Goal: Information Seeking & Learning: Learn about a topic

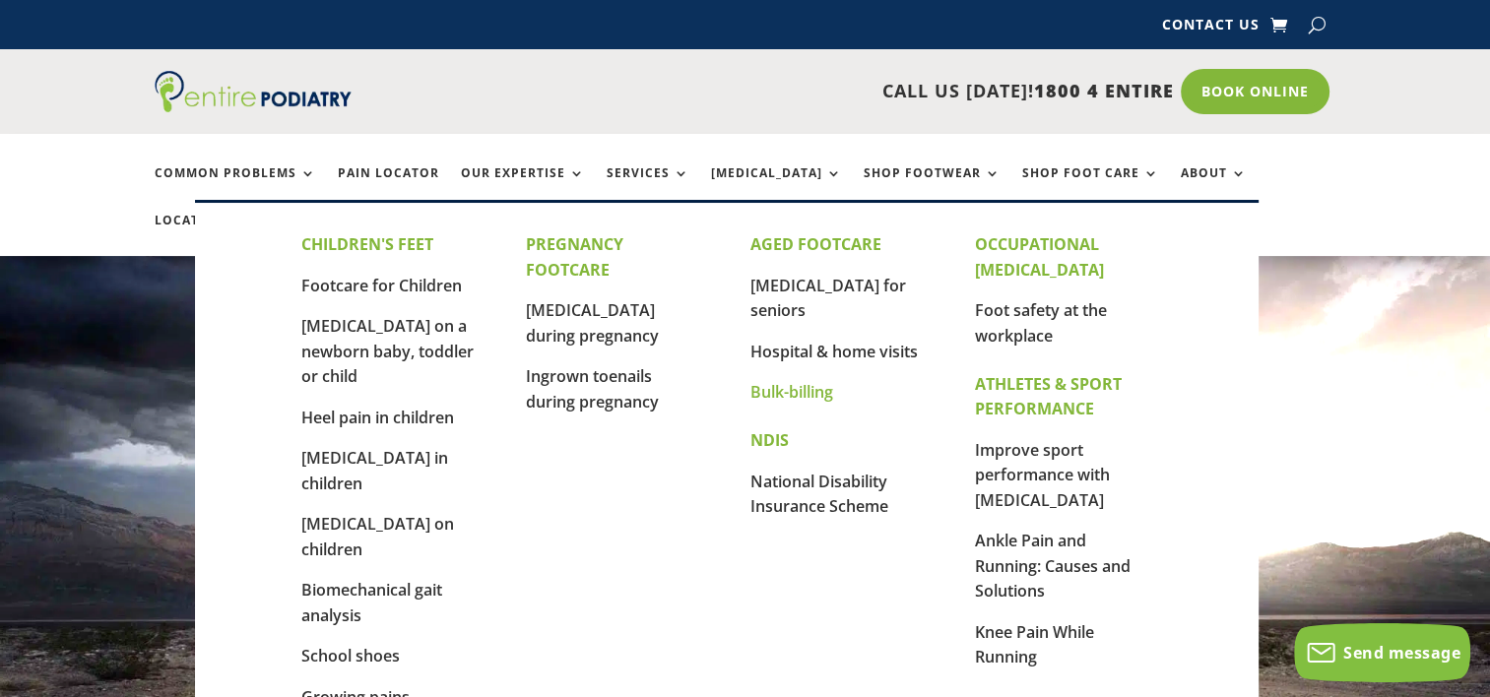
click at [792, 381] on link "Bulk-billing" at bounding box center [792, 392] width 83 height 22
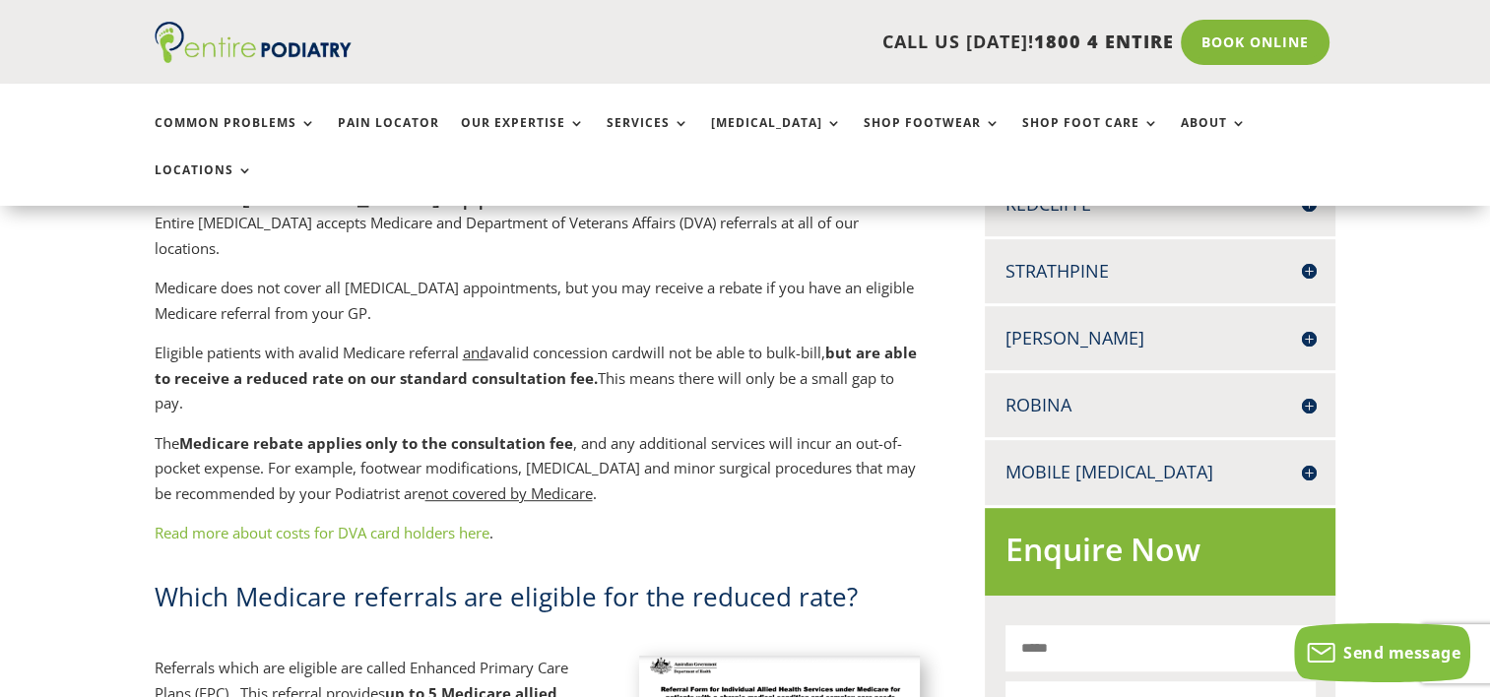
scroll to position [794, 0]
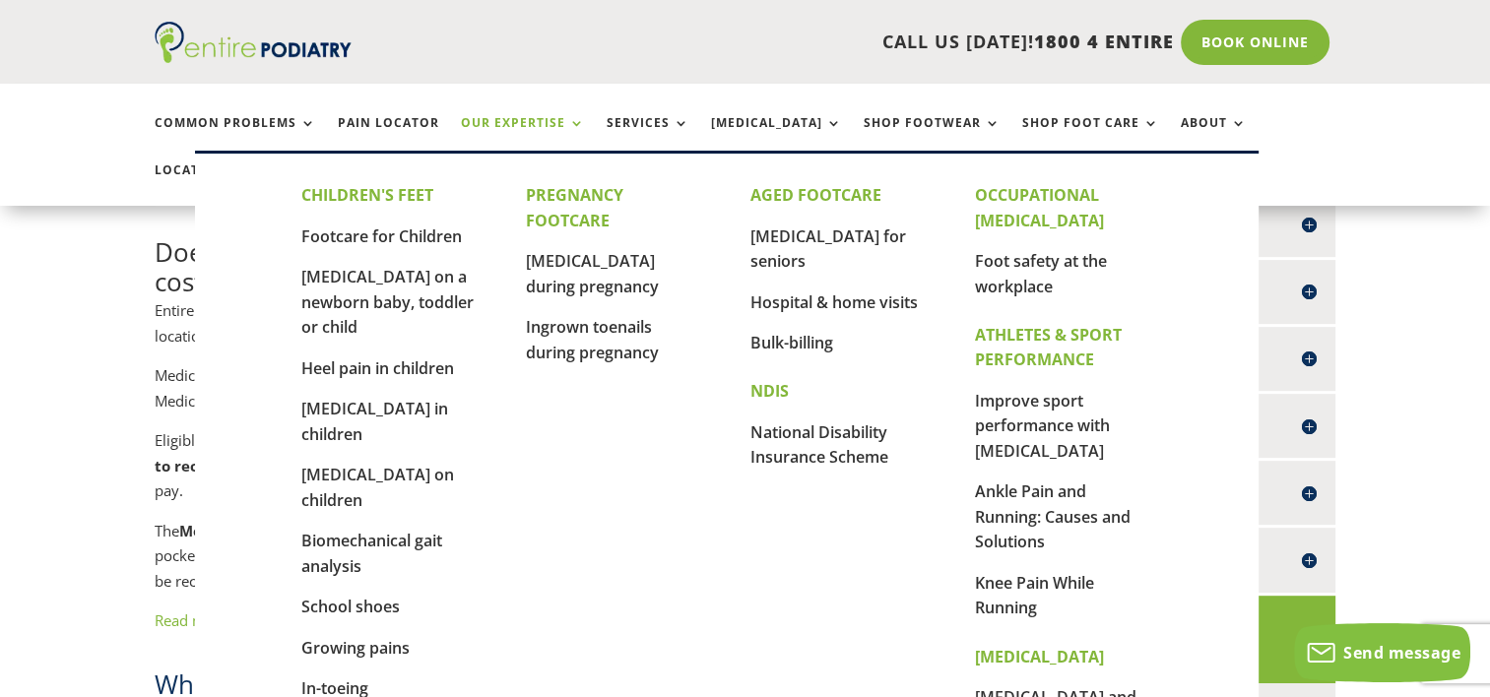
click at [545, 120] on link "Our Expertise" at bounding box center [523, 137] width 124 height 42
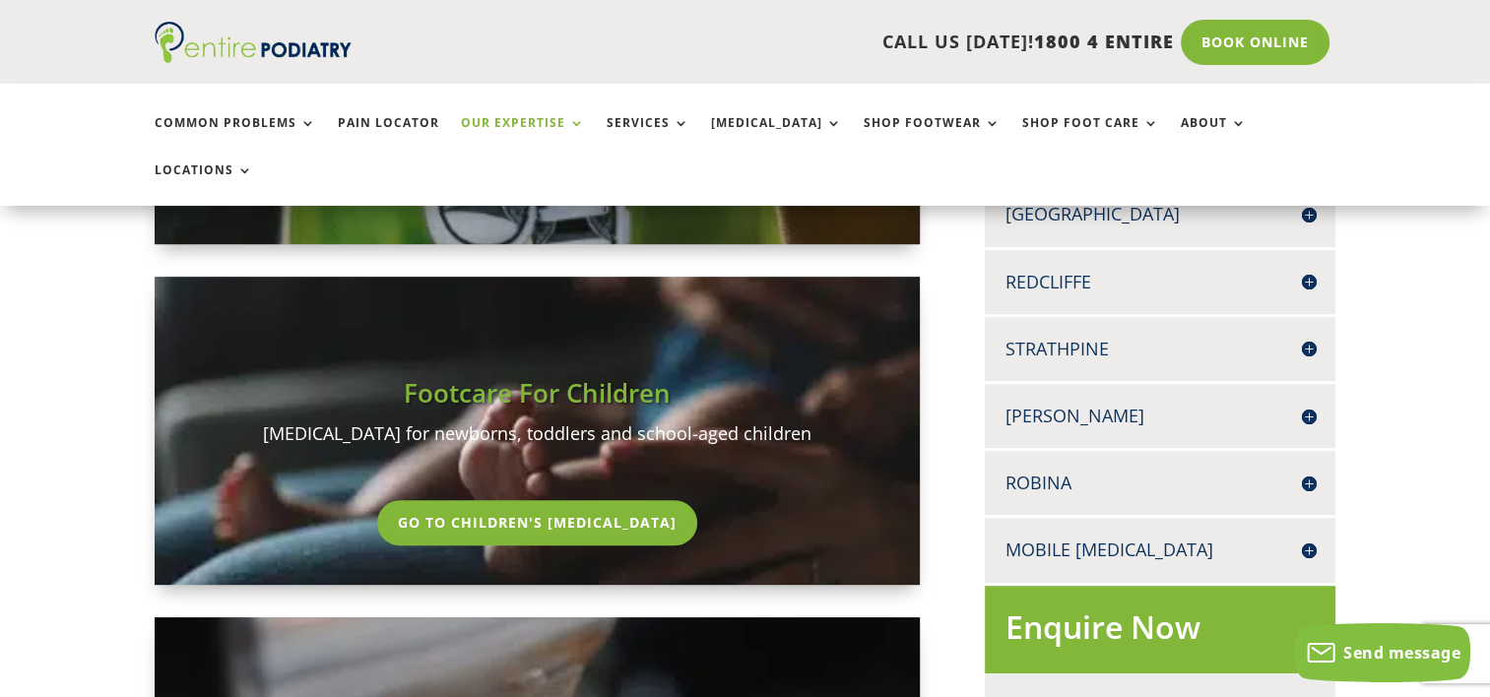
scroll to position [884, 0]
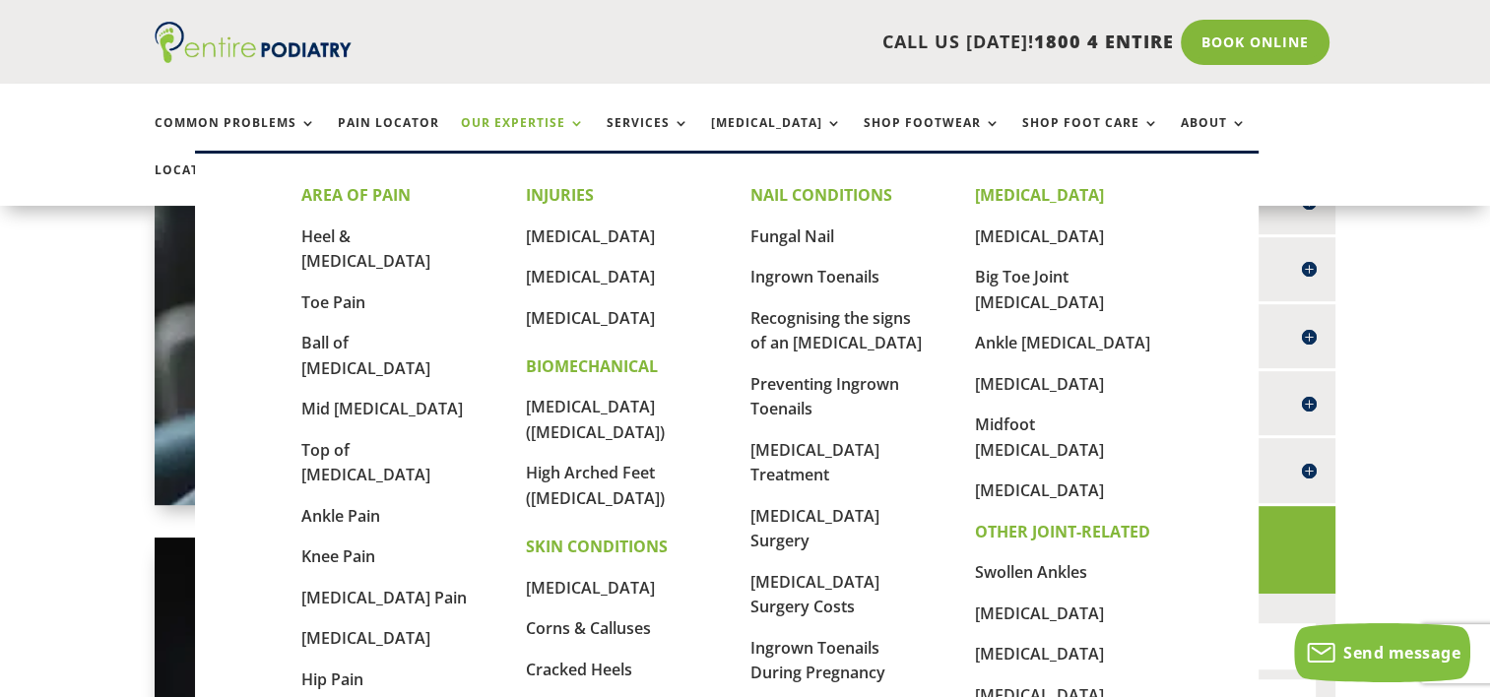
click at [568, 696] on link "[MEDICAL_DATA]" at bounding box center [590, 710] width 129 height 22
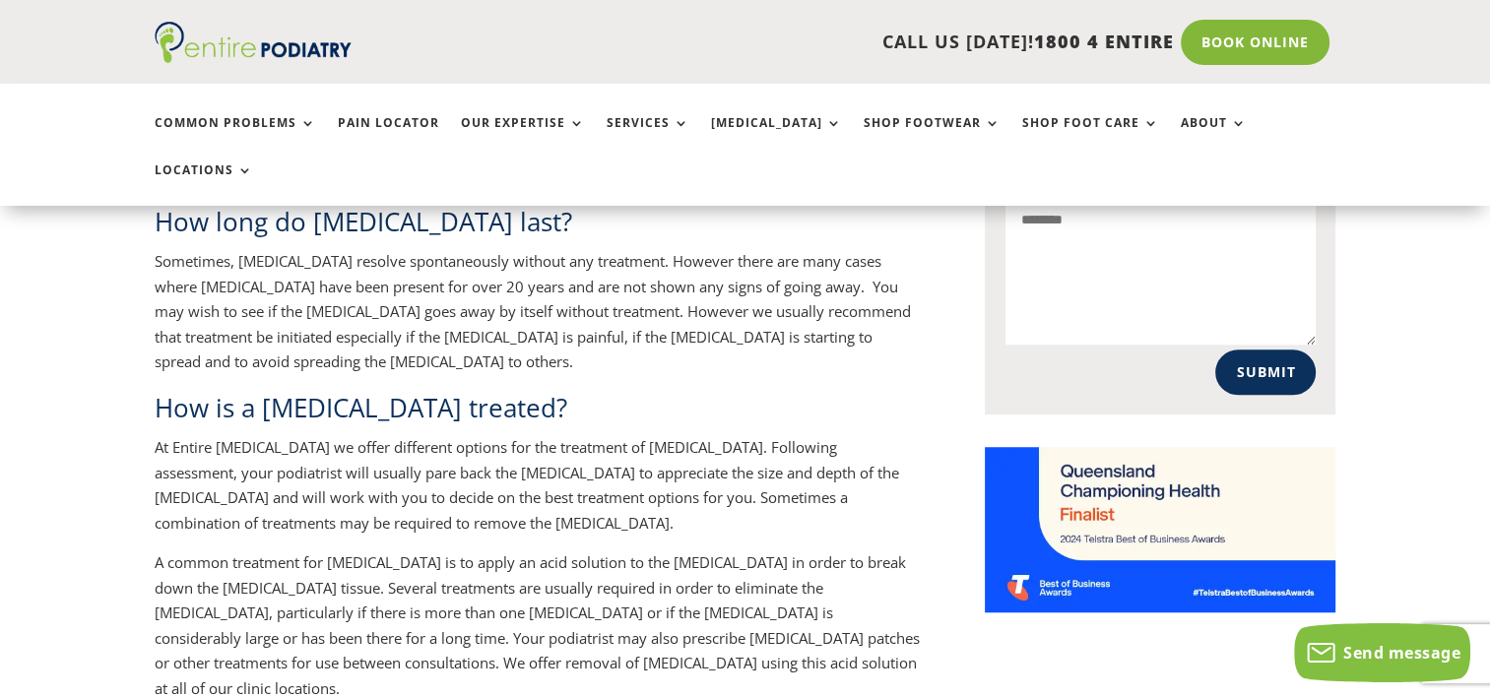
scroll to position [1500, 0]
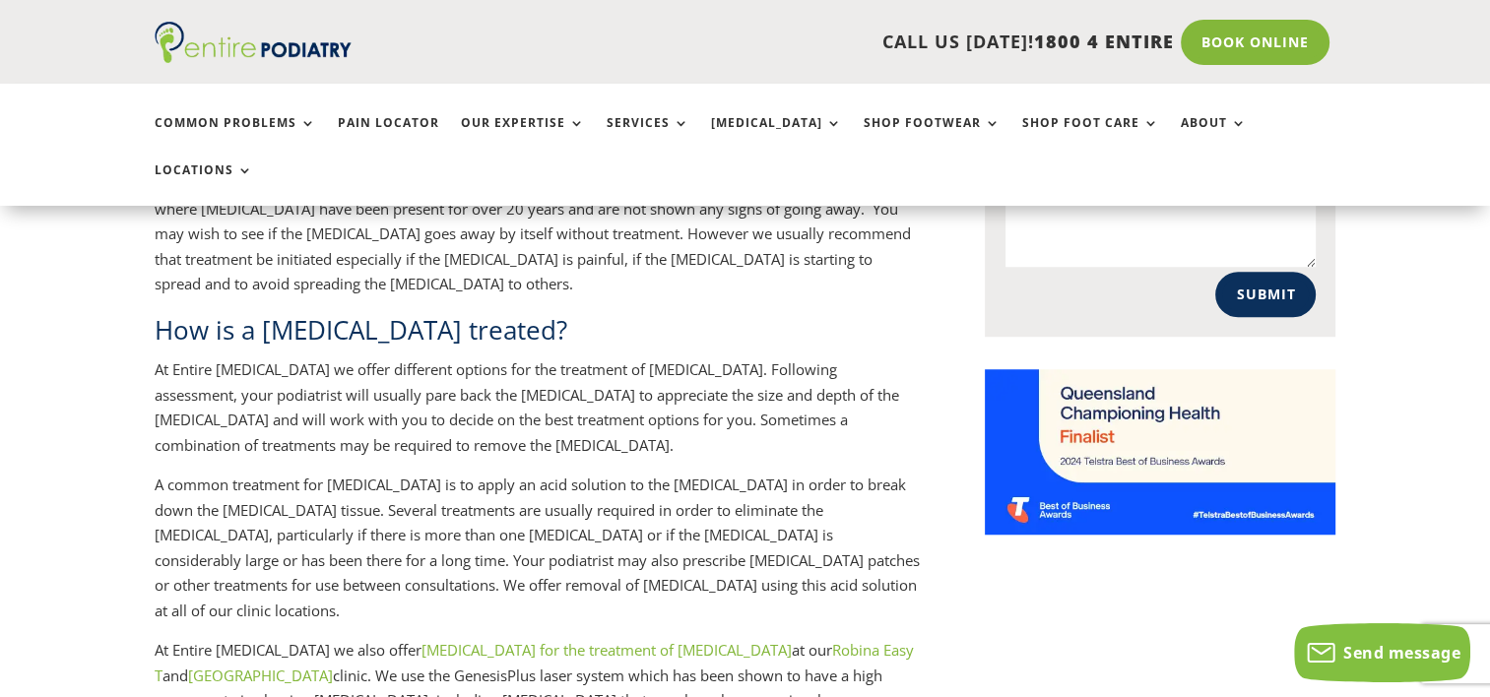
click at [452, 640] on link "laser therapy for the treatment of warts" at bounding box center [607, 650] width 370 height 20
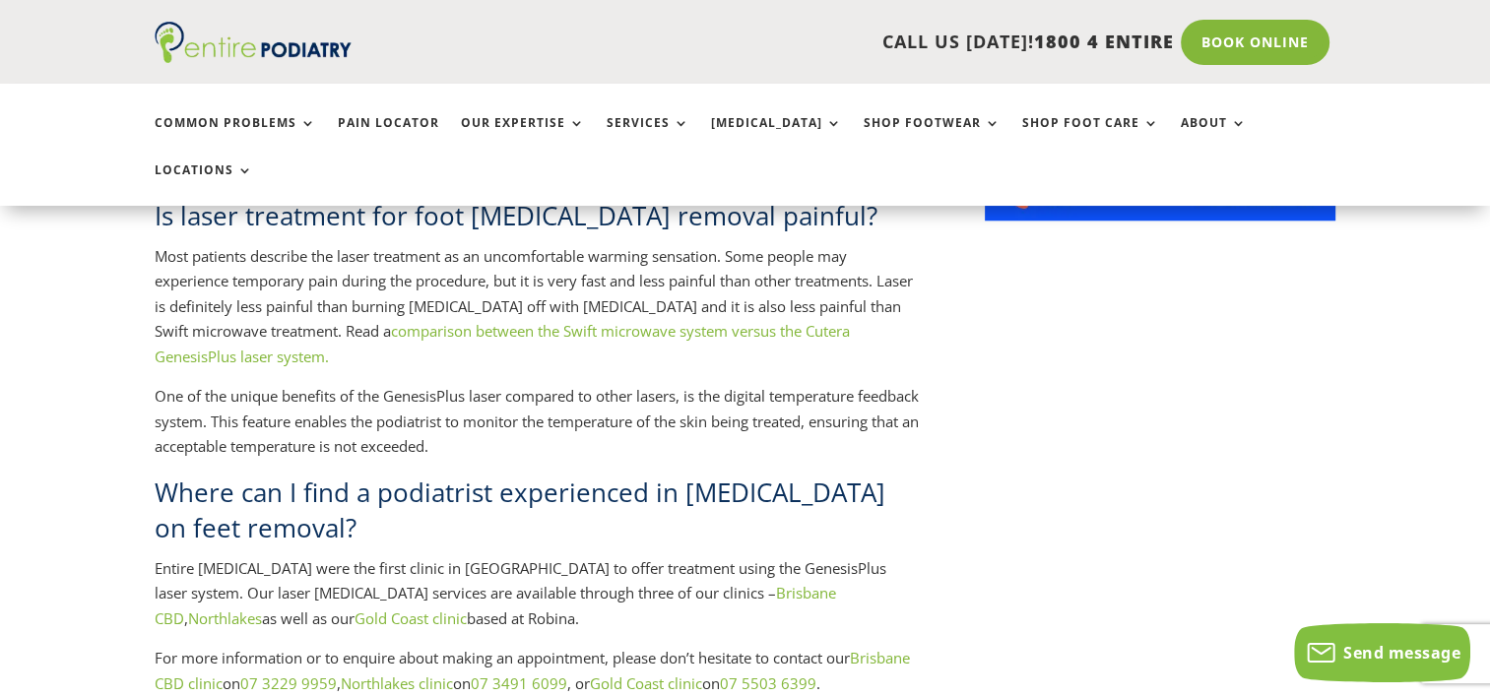
scroll to position [1972, 0]
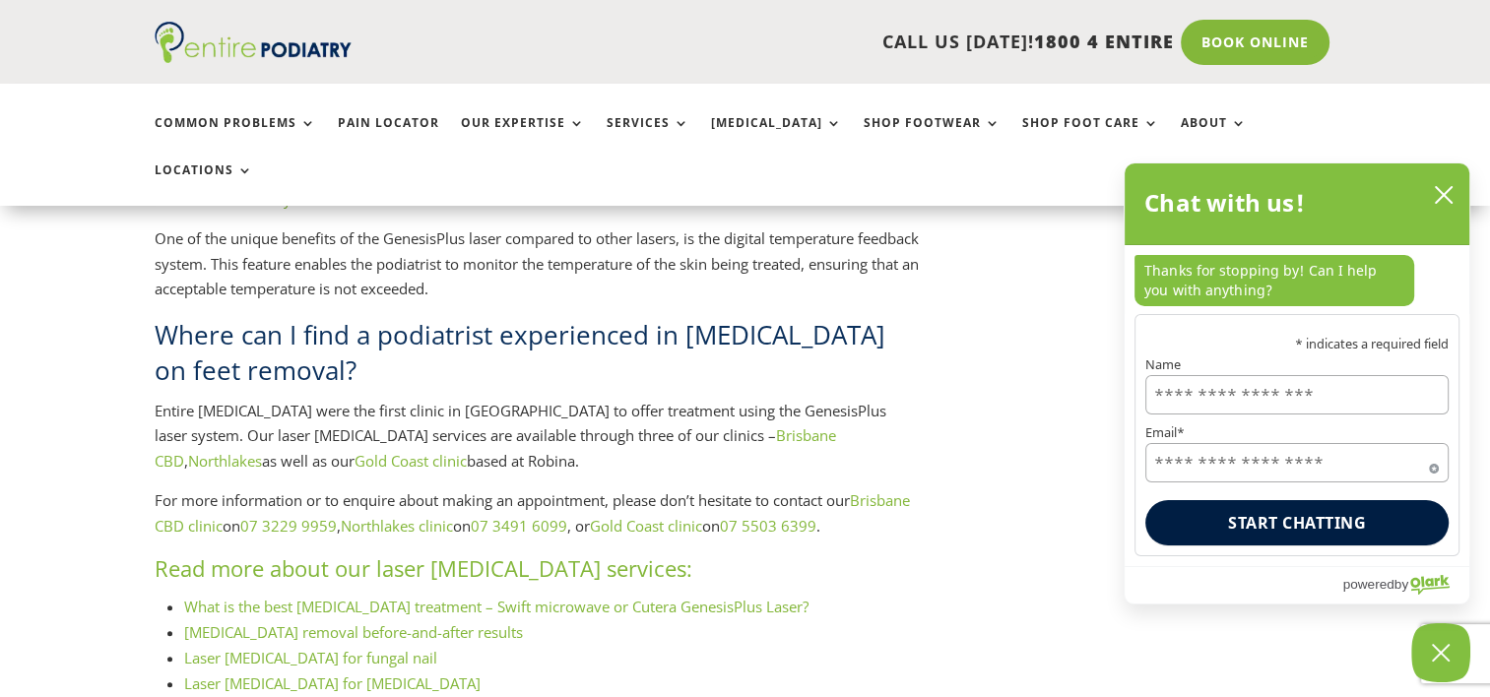
click at [260, 696] on link "Laser podiatry costs" at bounding box center [280, 709] width 193 height 20
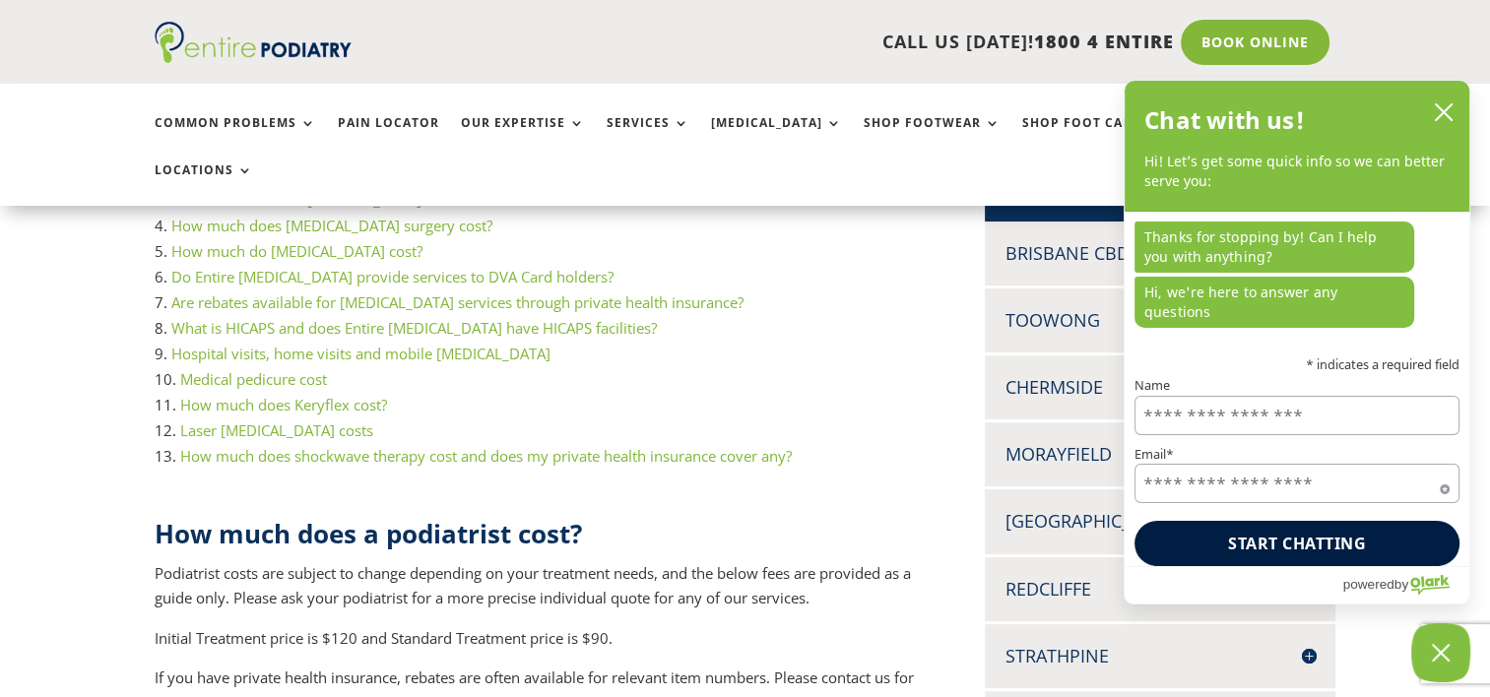
scroll to position [340, 0]
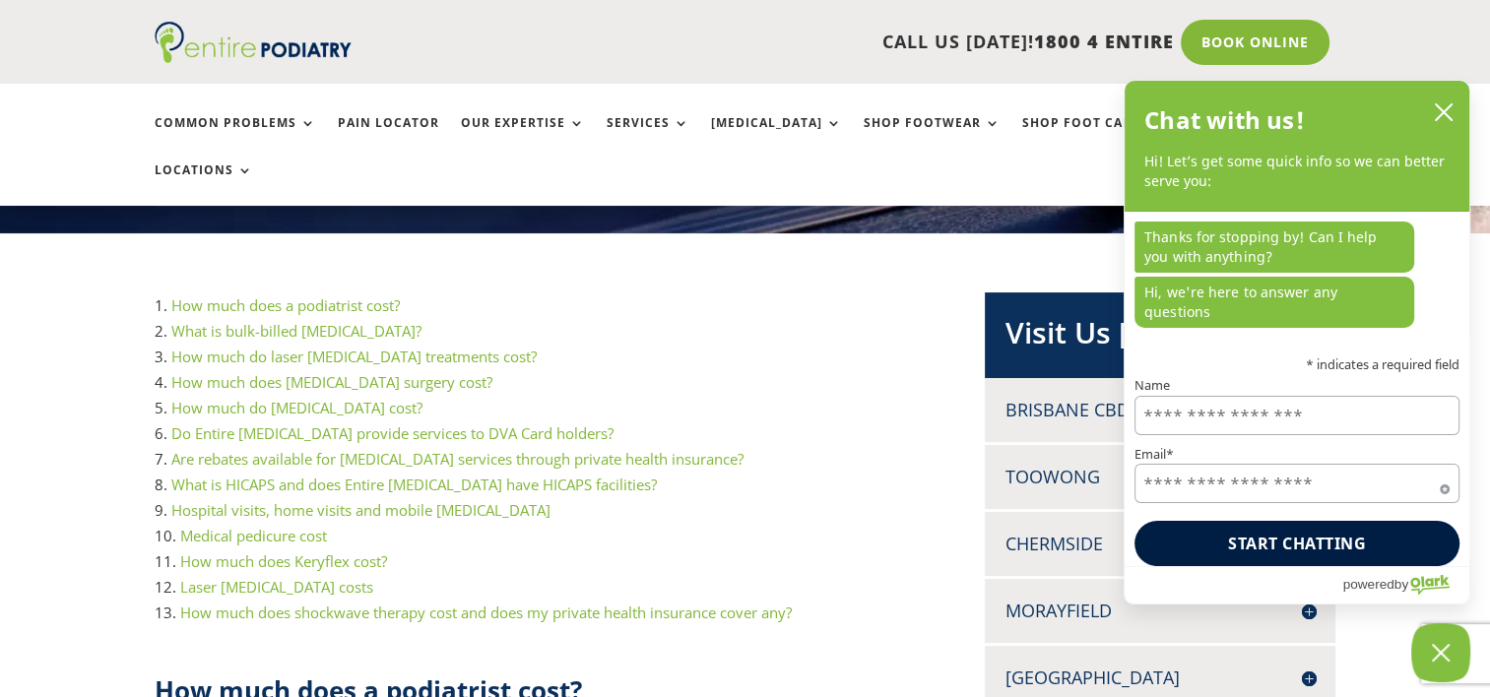
click at [248, 577] on link "Laser podiatry costs" at bounding box center [276, 587] width 193 height 20
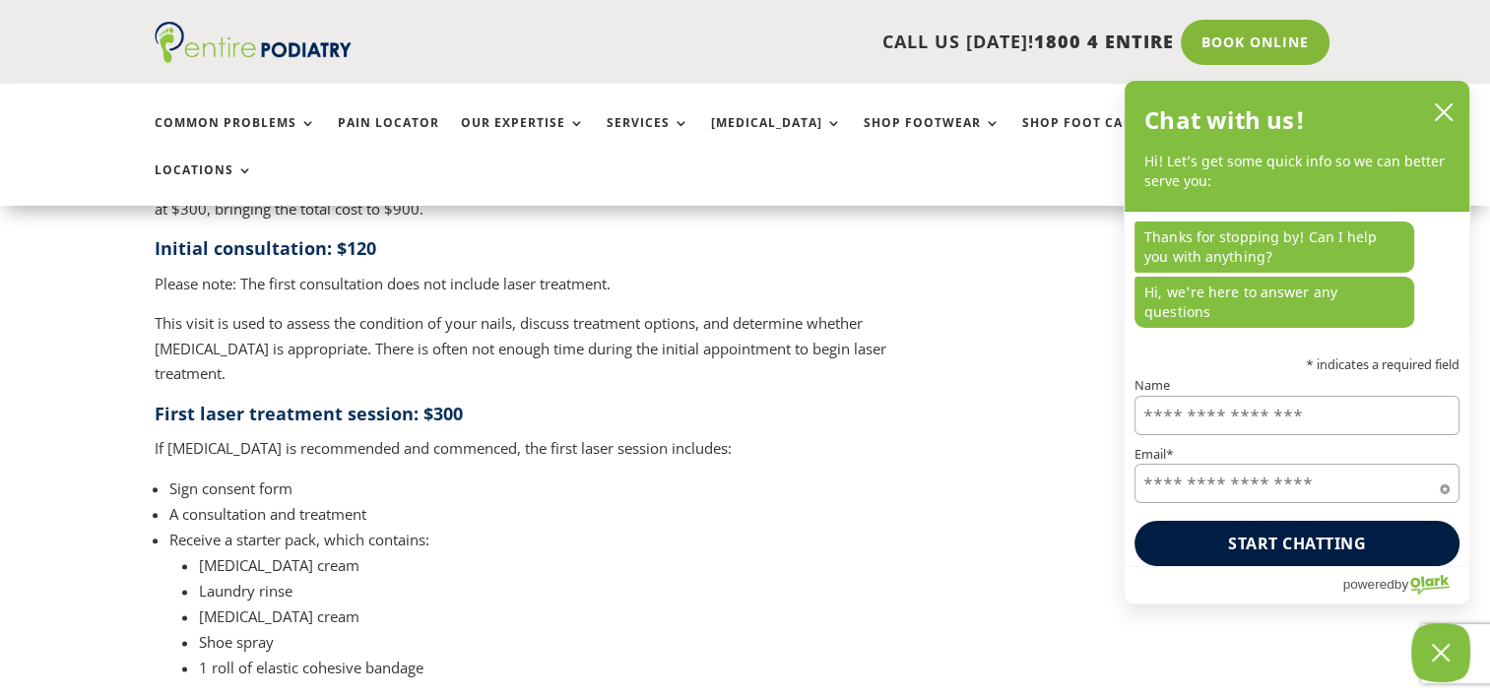
scroll to position [2076, 0]
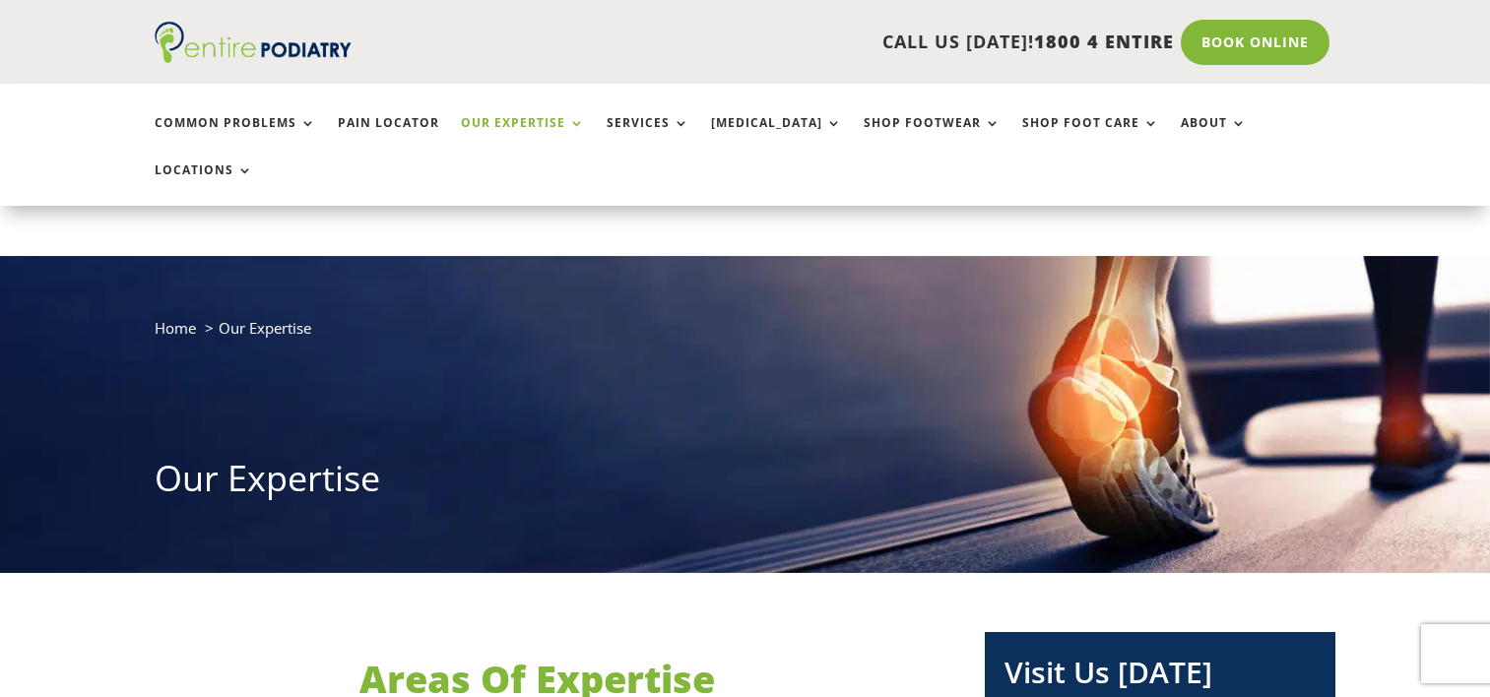
scroll to position [884, 0]
